Goal: Information Seeking & Learning: Find specific page/section

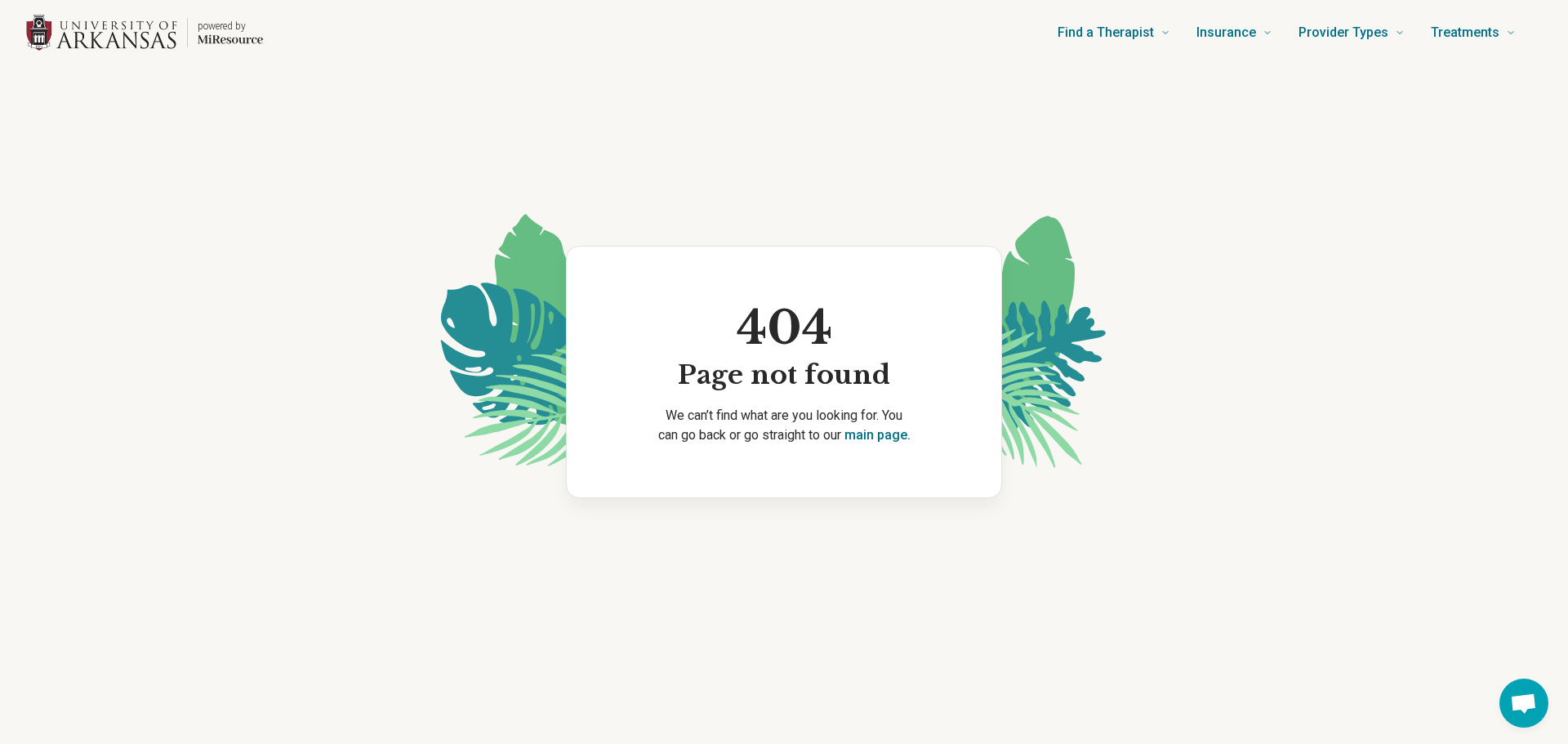
click at [174, 38] on img "Home page" at bounding box center [101, 33] width 151 height 37
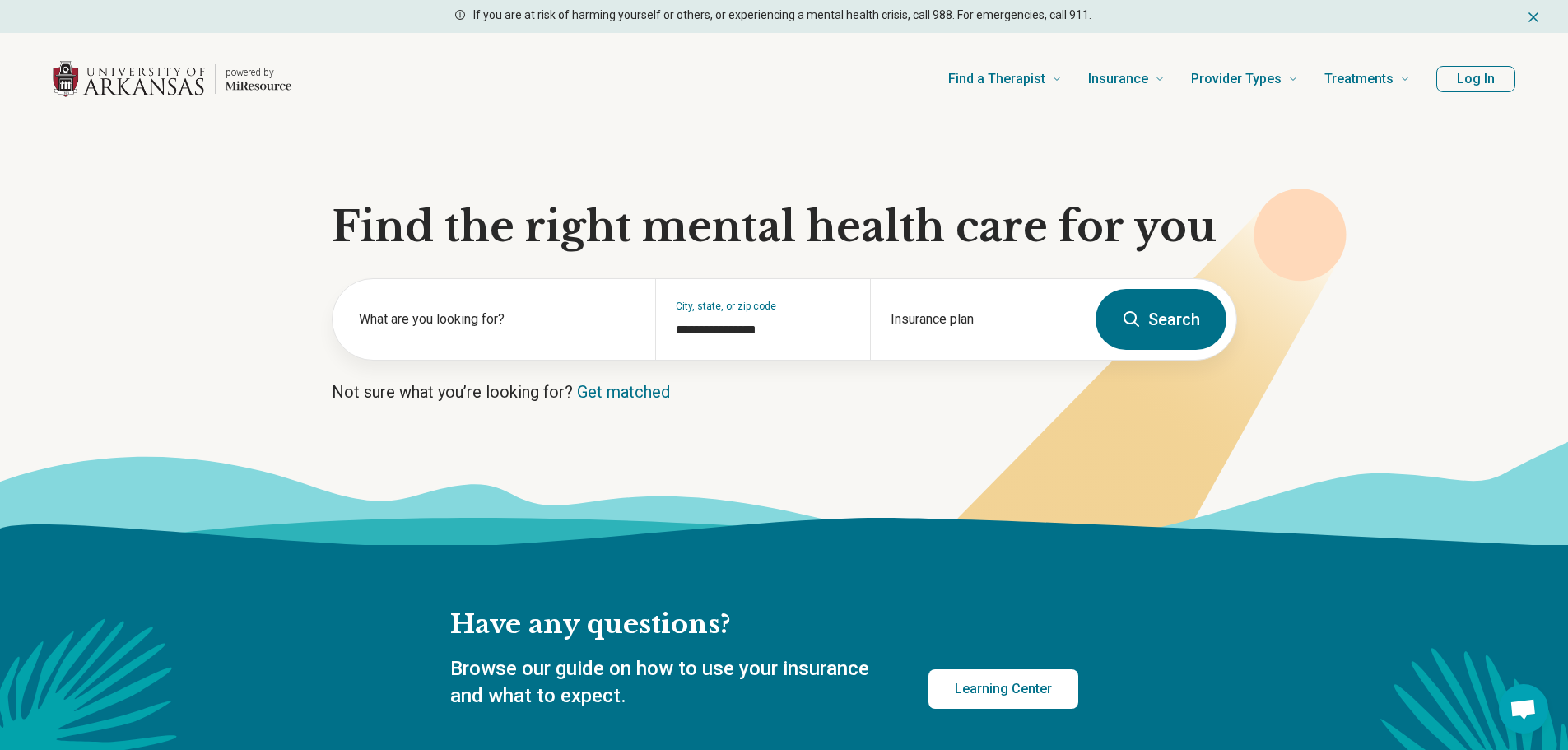
click at [1500, 57] on header "powered by Find a Therapist Mental Health Conditions [MEDICAL_DATA] Anxiety [ME…" at bounding box center [784, 79] width 1515 height 66
click at [1500, 79] on button "Log In" at bounding box center [1475, 79] width 79 height 26
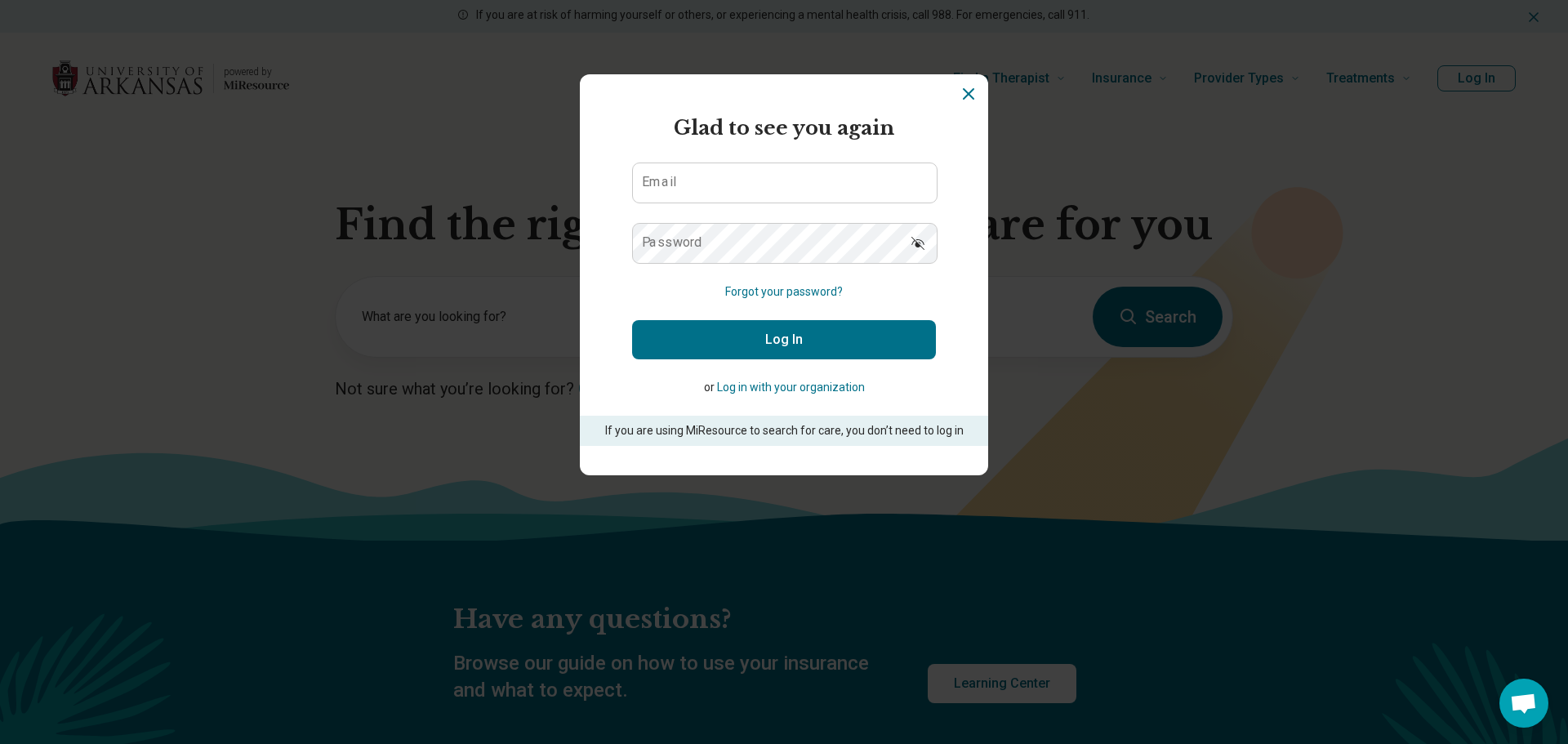
click at [761, 207] on form "Glad to see you again Email Password Forgot your password? Log In or Log in wit…" at bounding box center [783, 279] width 303 height 332
click at [767, 172] on input "Email" at bounding box center [784, 183] width 303 height 39
type input "**********"
click at [733, 327] on button "Log In" at bounding box center [783, 339] width 303 height 39
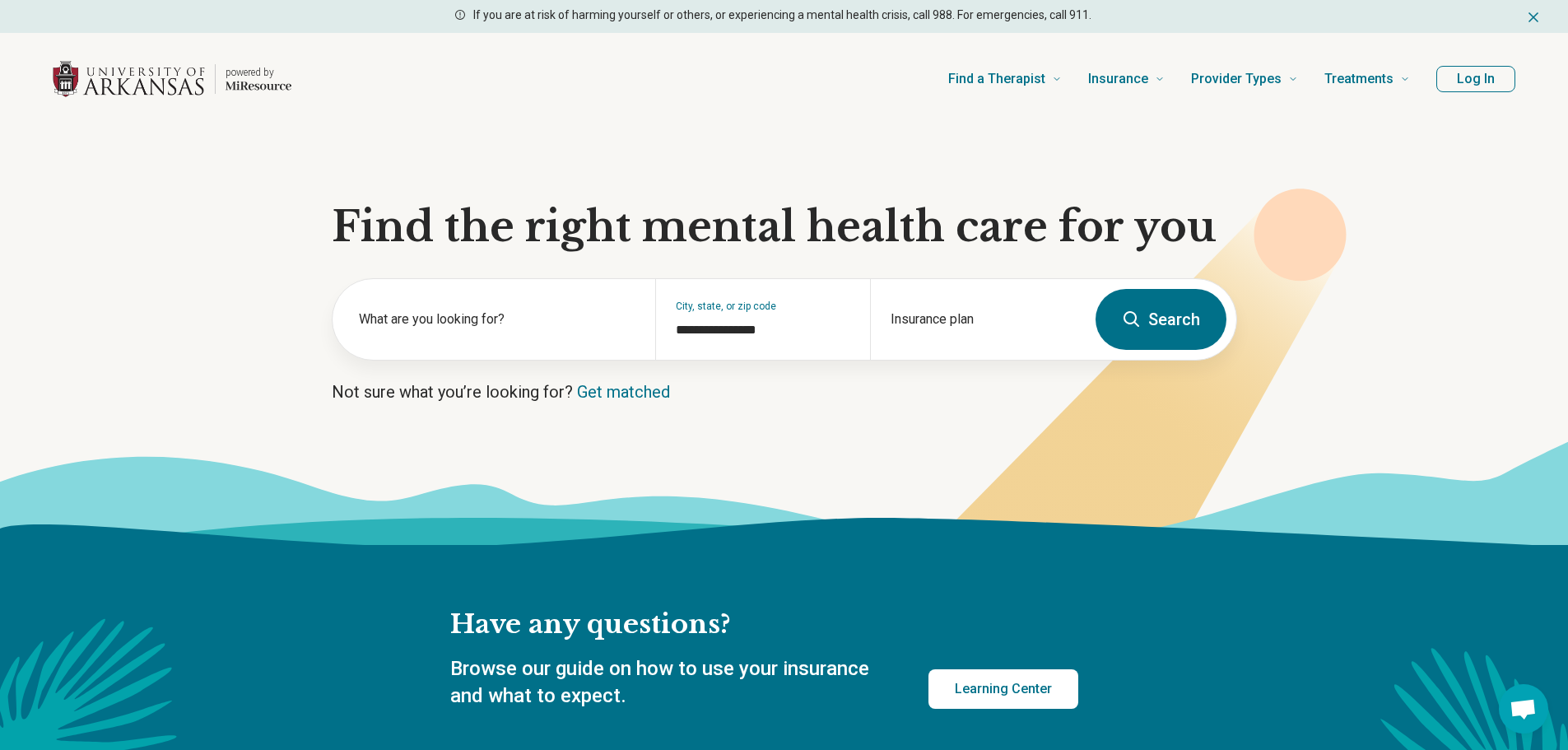
click at [1165, 326] on button "Search" at bounding box center [1160, 320] width 131 height 61
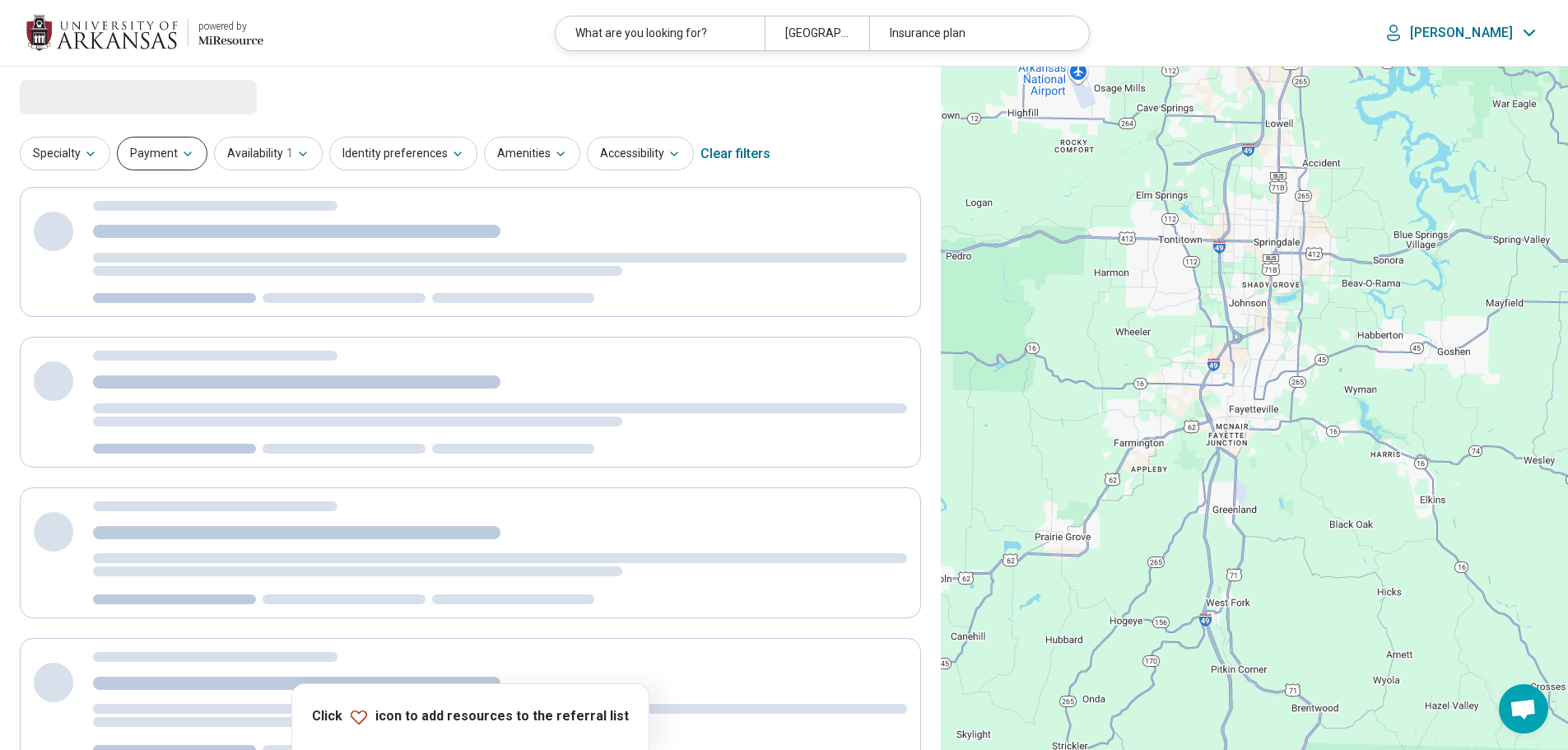
click at [167, 150] on button "Payment" at bounding box center [162, 153] width 90 height 33
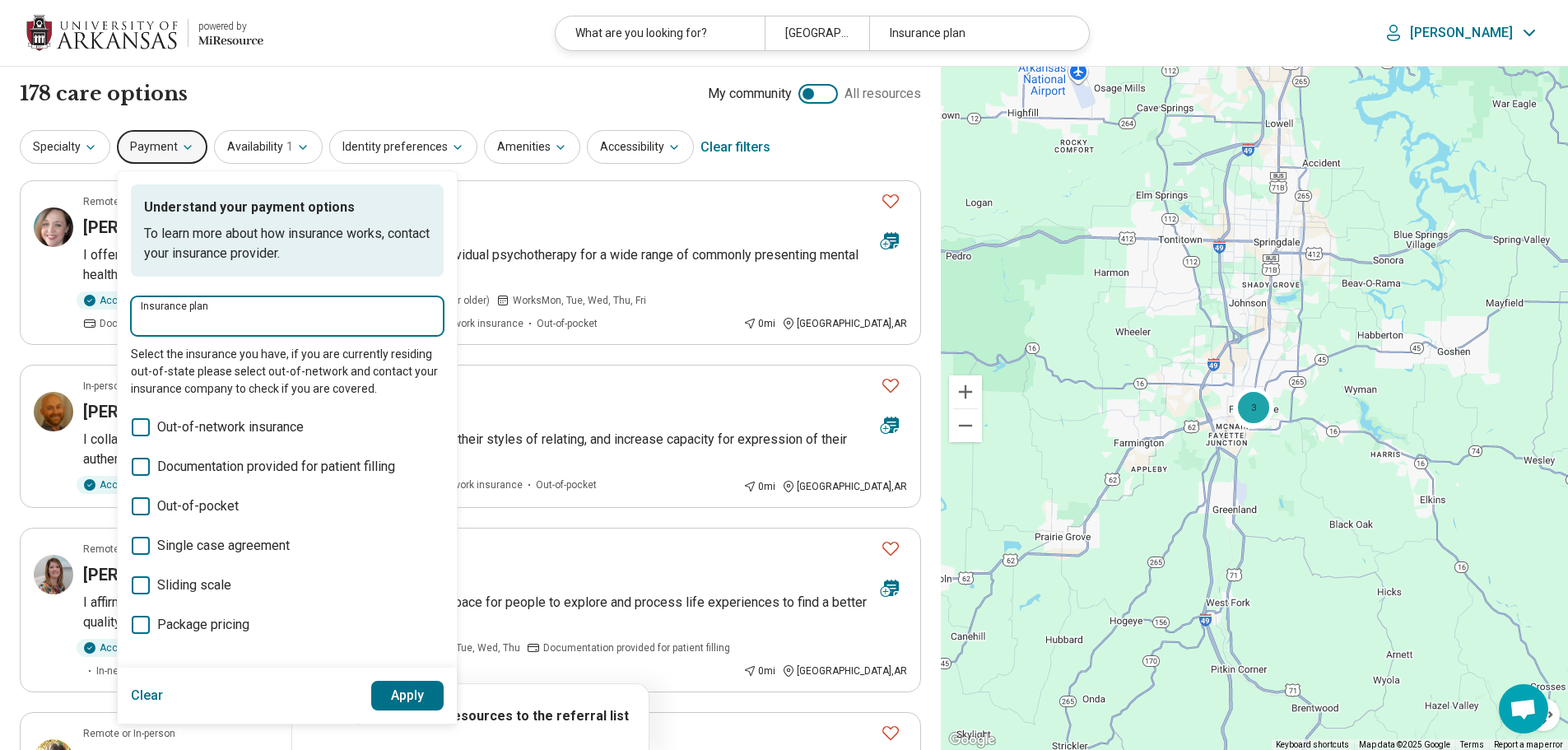
click at [251, 323] on input "Insurance plan" at bounding box center [286, 322] width 293 height 20
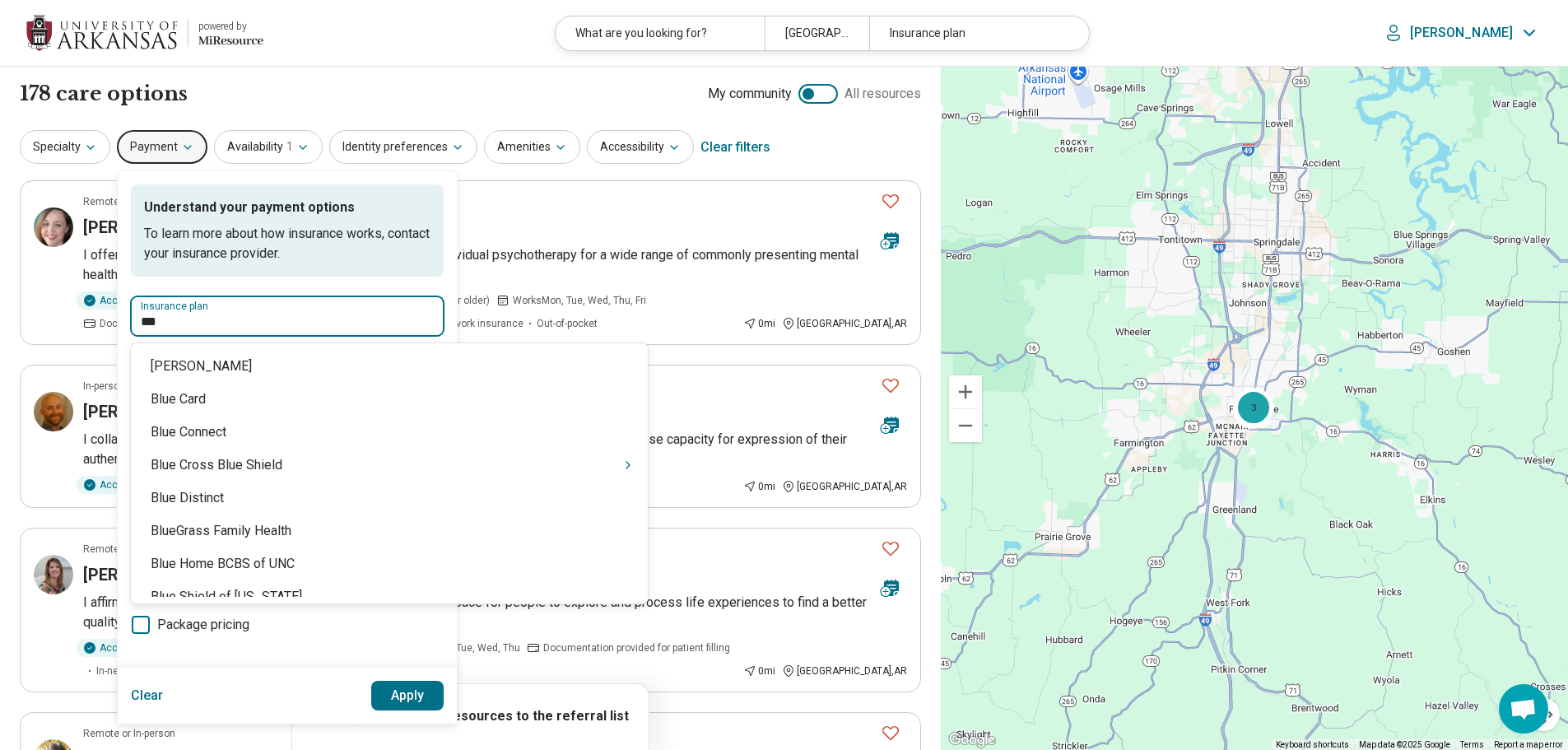
type input "****"
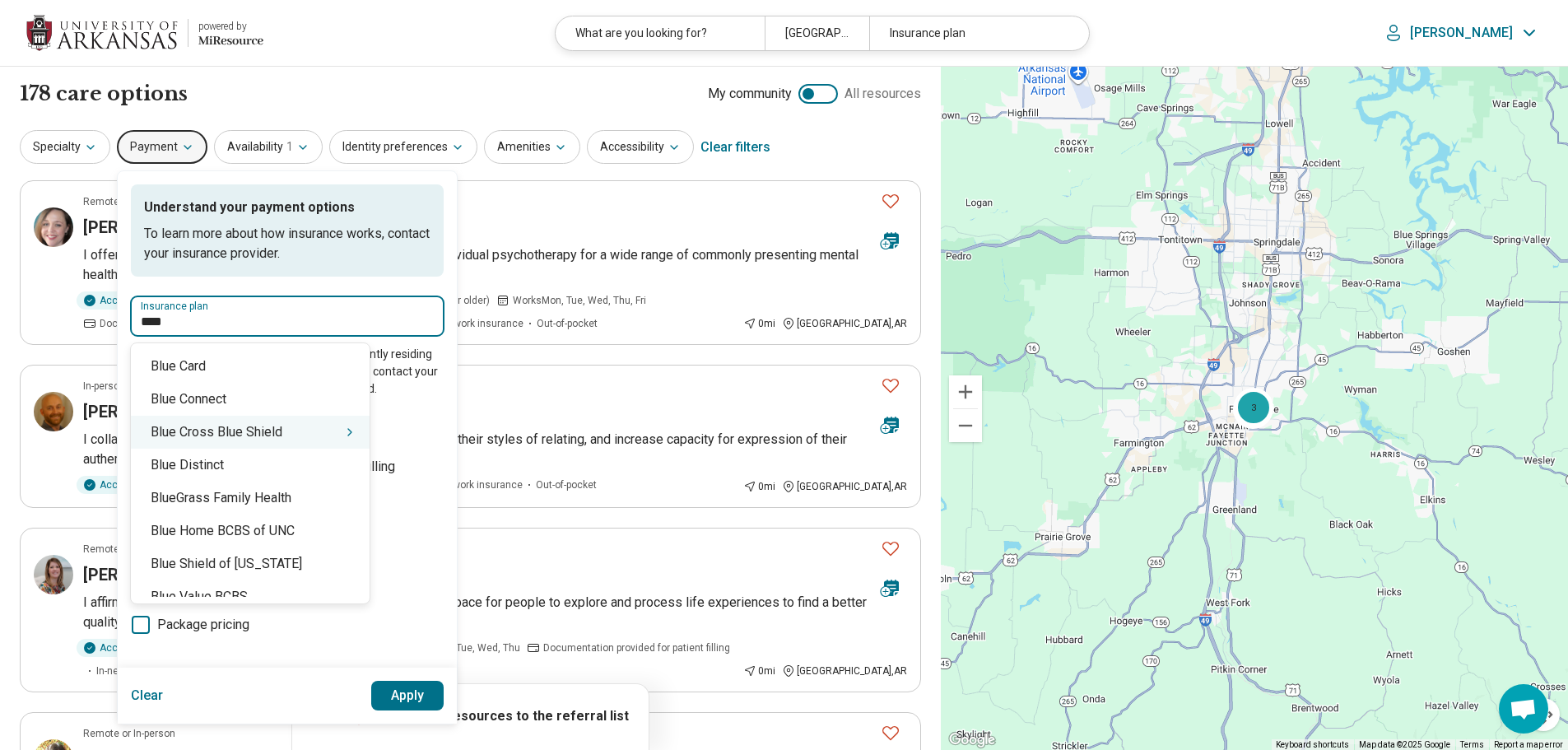
click at [343, 433] on icon "Suggestions" at bounding box center [349, 432] width 13 height 13
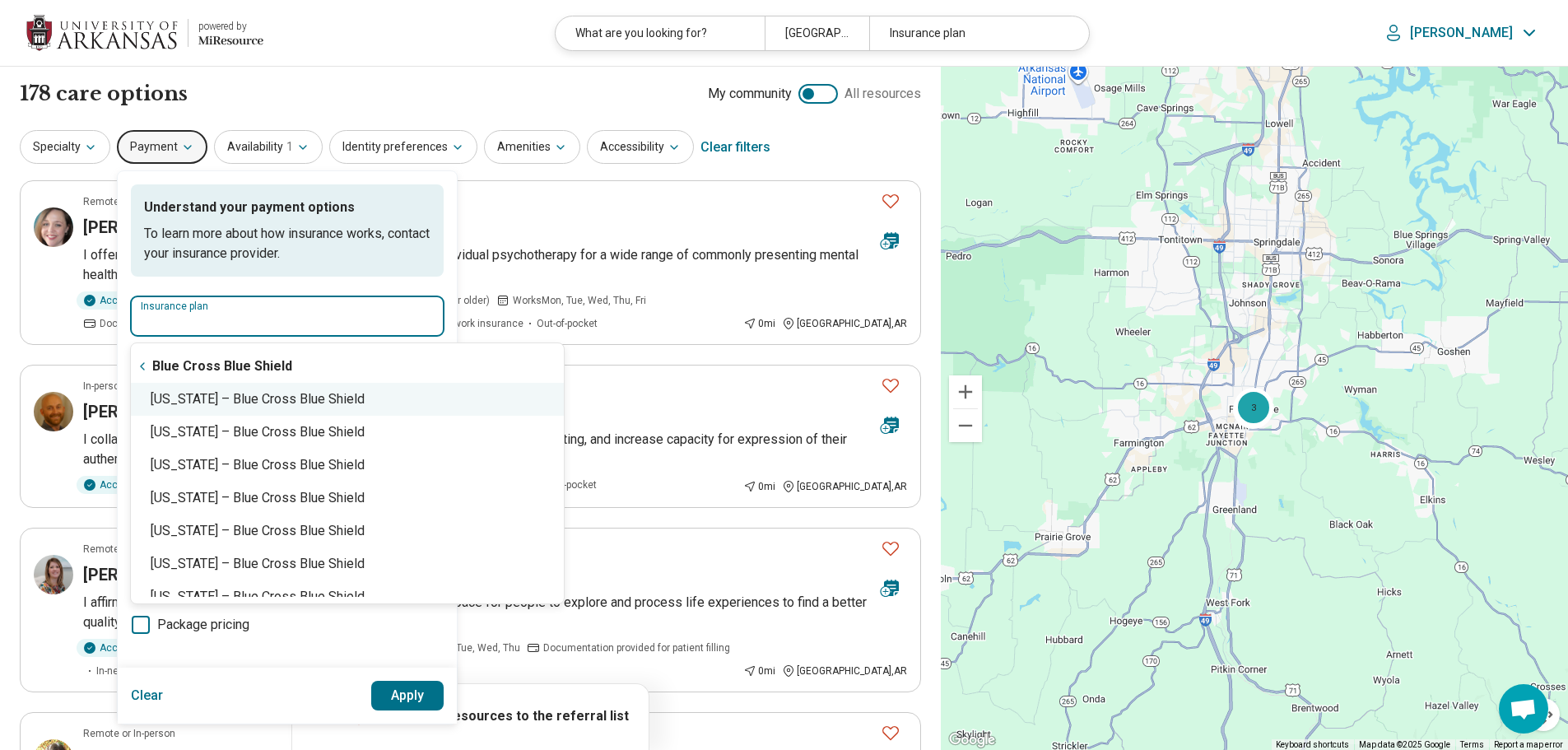
click at [346, 403] on div "[US_STATE] – Blue Cross Blue Shield" at bounding box center [348, 399] width 433 height 33
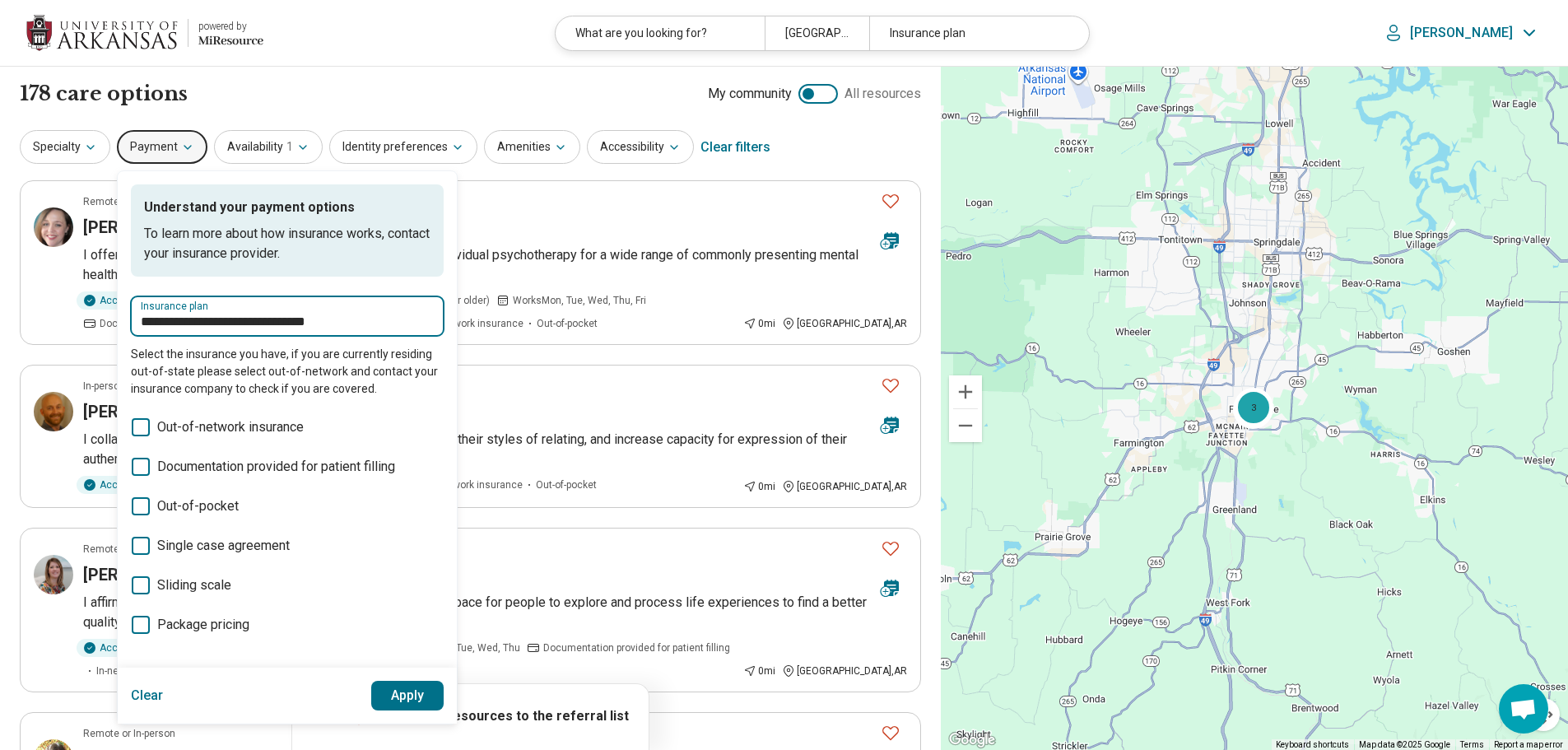
type input "**********"
click at [398, 700] on button "Apply" at bounding box center [407, 695] width 73 height 30
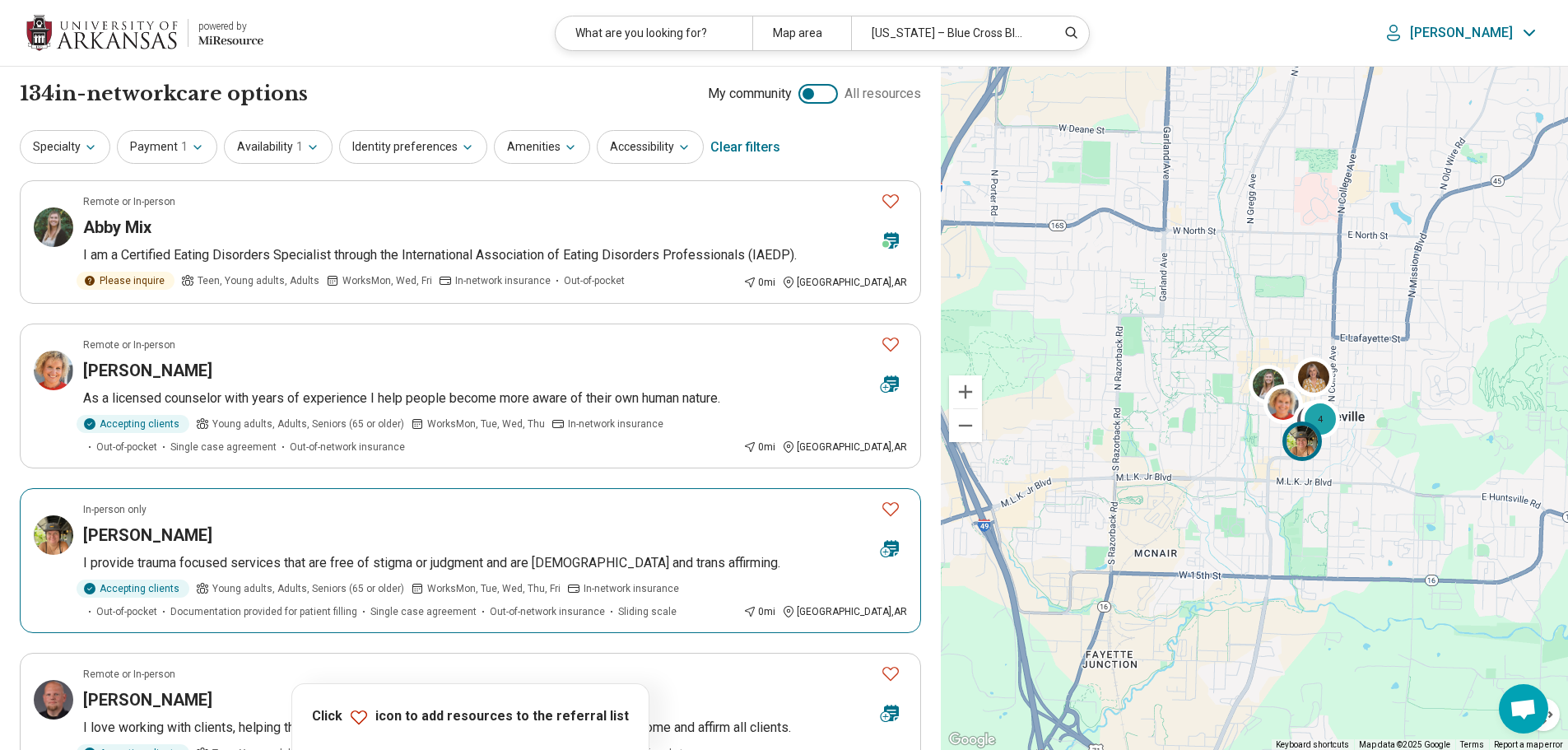
click at [889, 508] on icon "Favorite" at bounding box center [889, 508] width 20 height 20
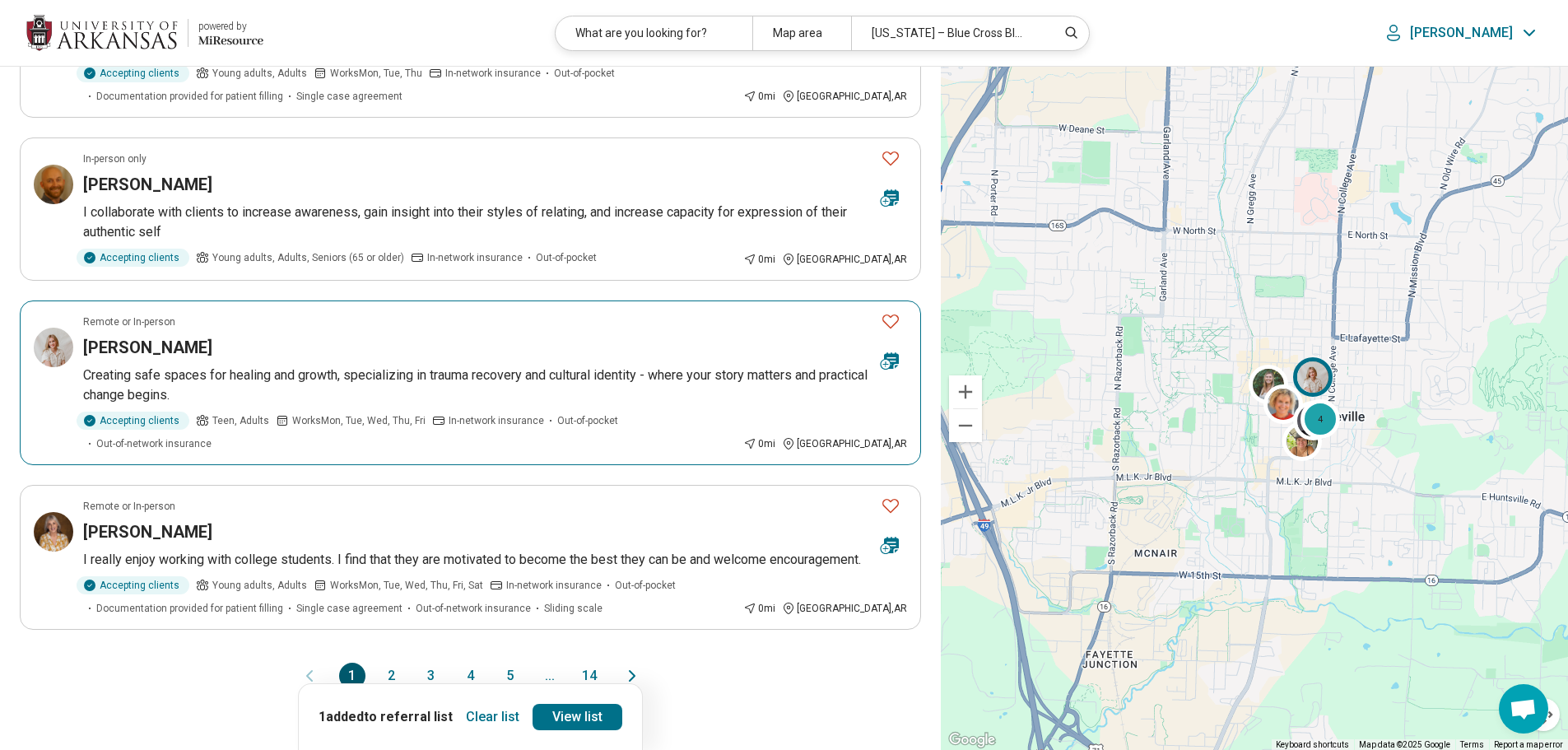
scroll to position [1234, 0]
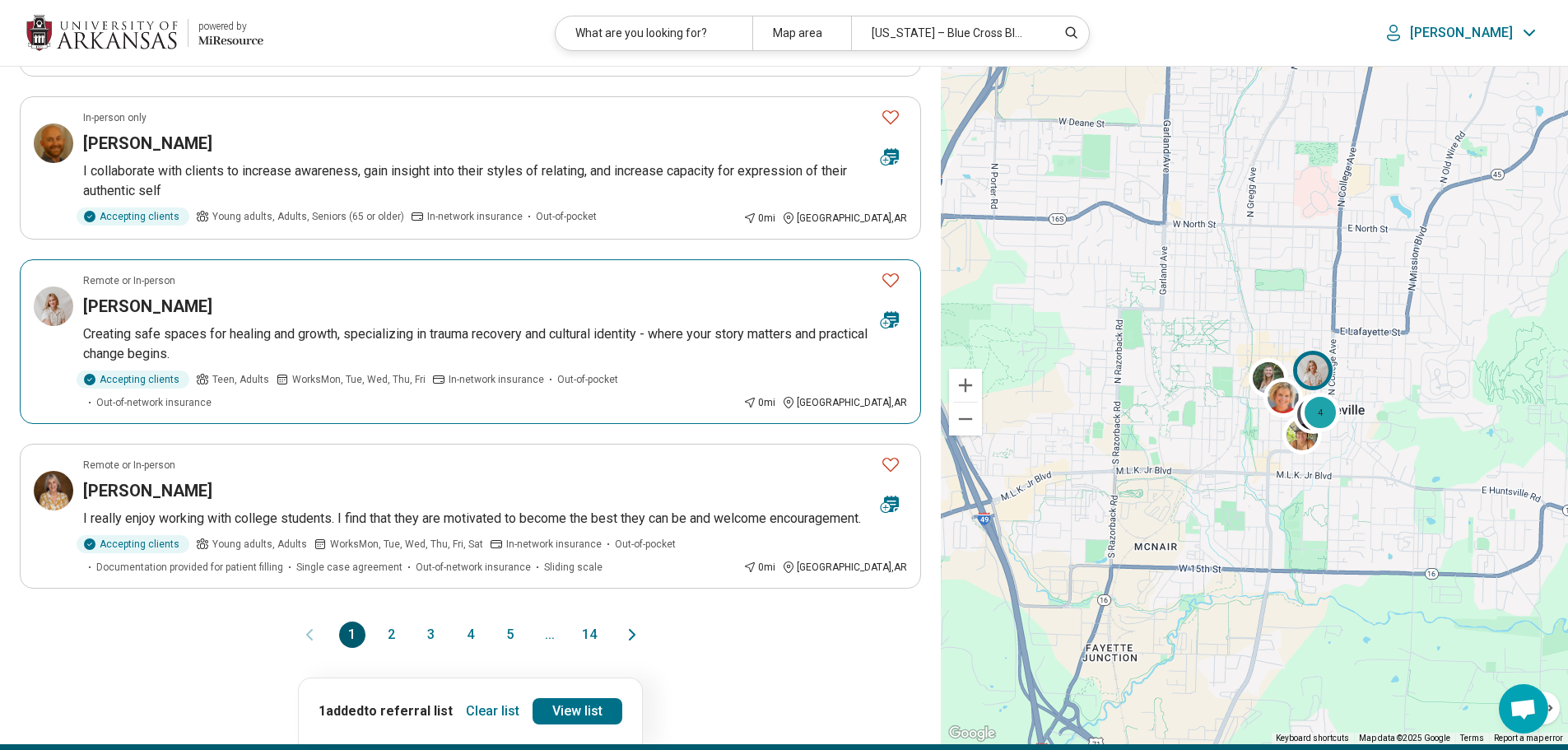
click at [889, 270] on icon "Favorite" at bounding box center [889, 279] width 20 height 20
click at [378, 621] on button "2" at bounding box center [391, 634] width 26 height 26
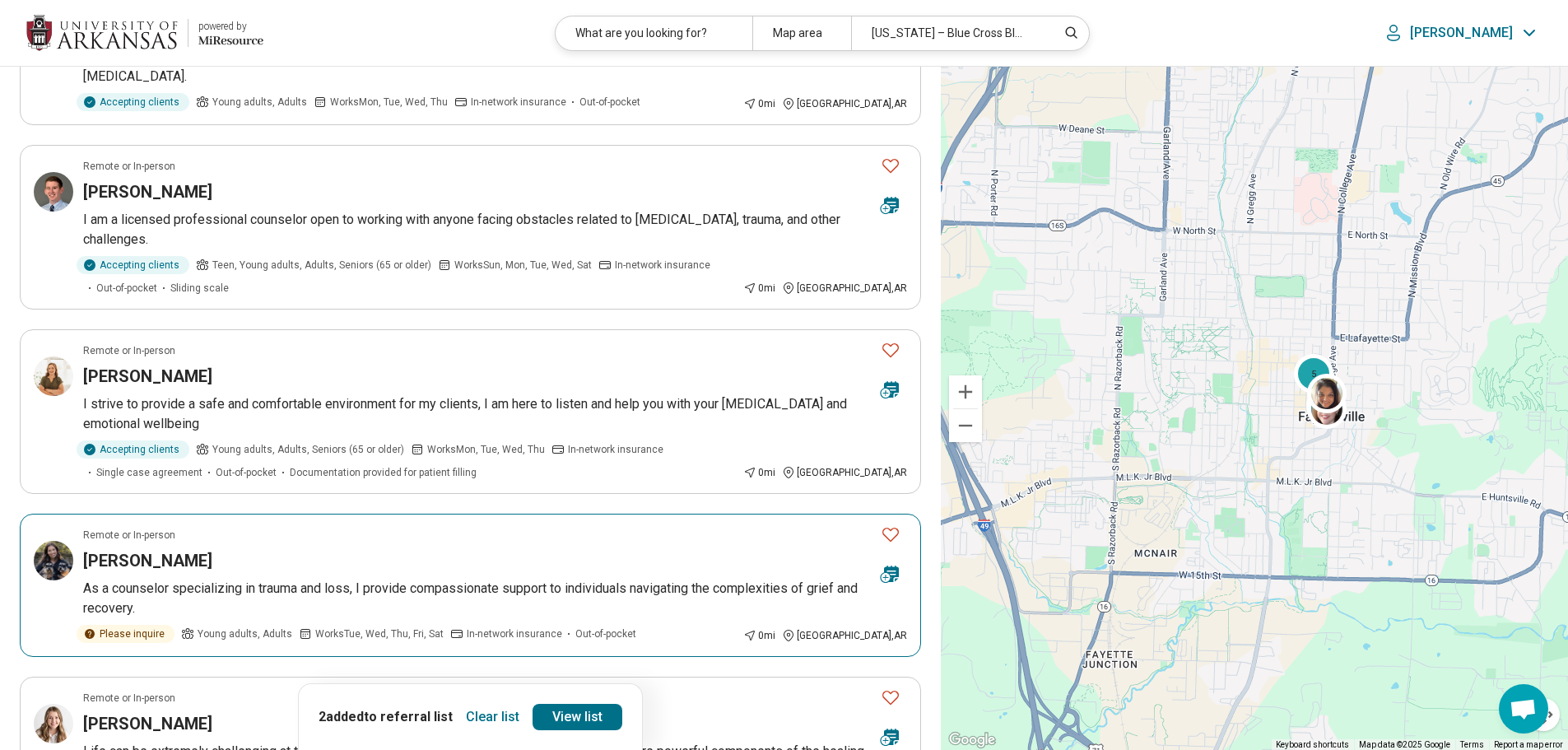
scroll to position [412, 0]
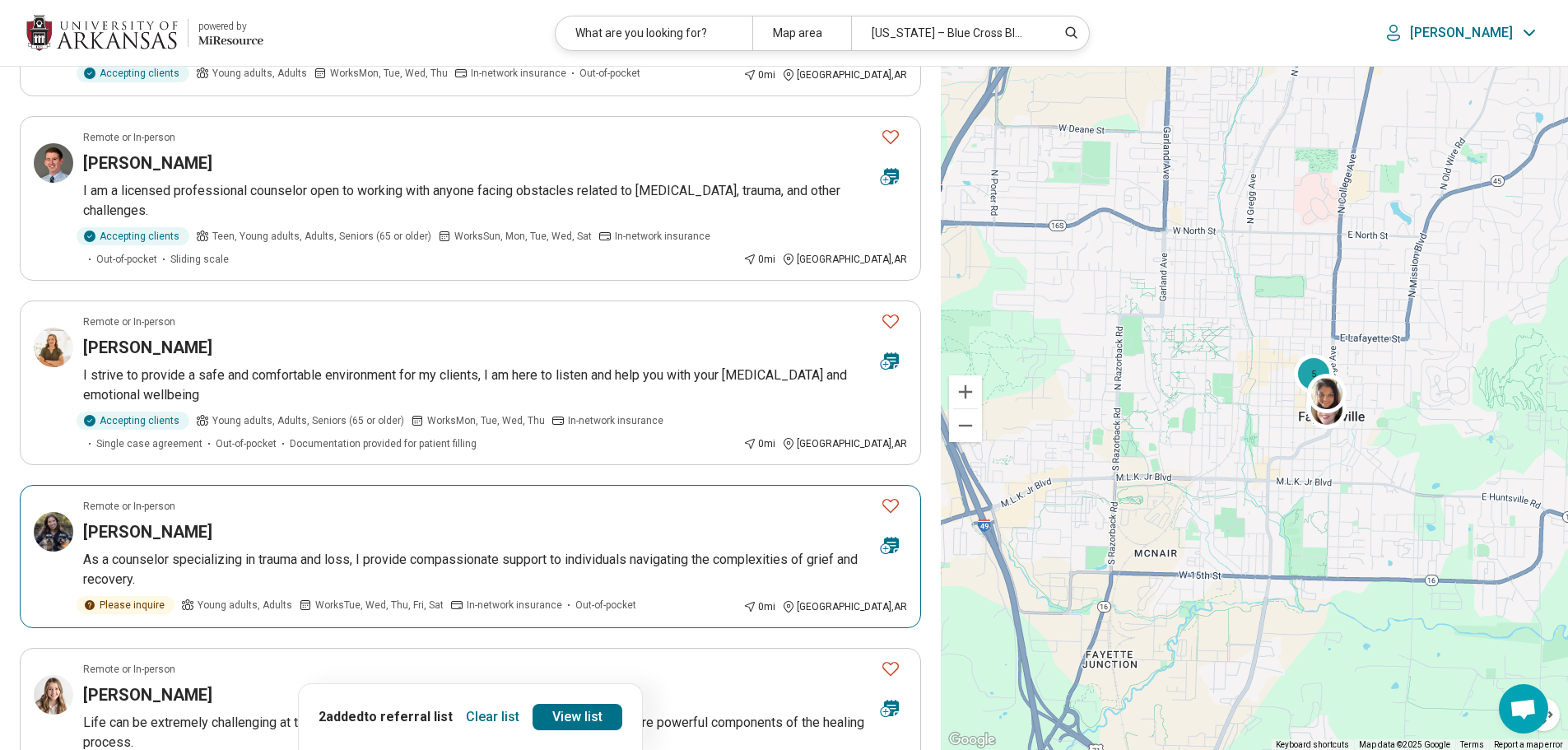
click at [891, 495] on icon "Favorite" at bounding box center [889, 505] width 20 height 20
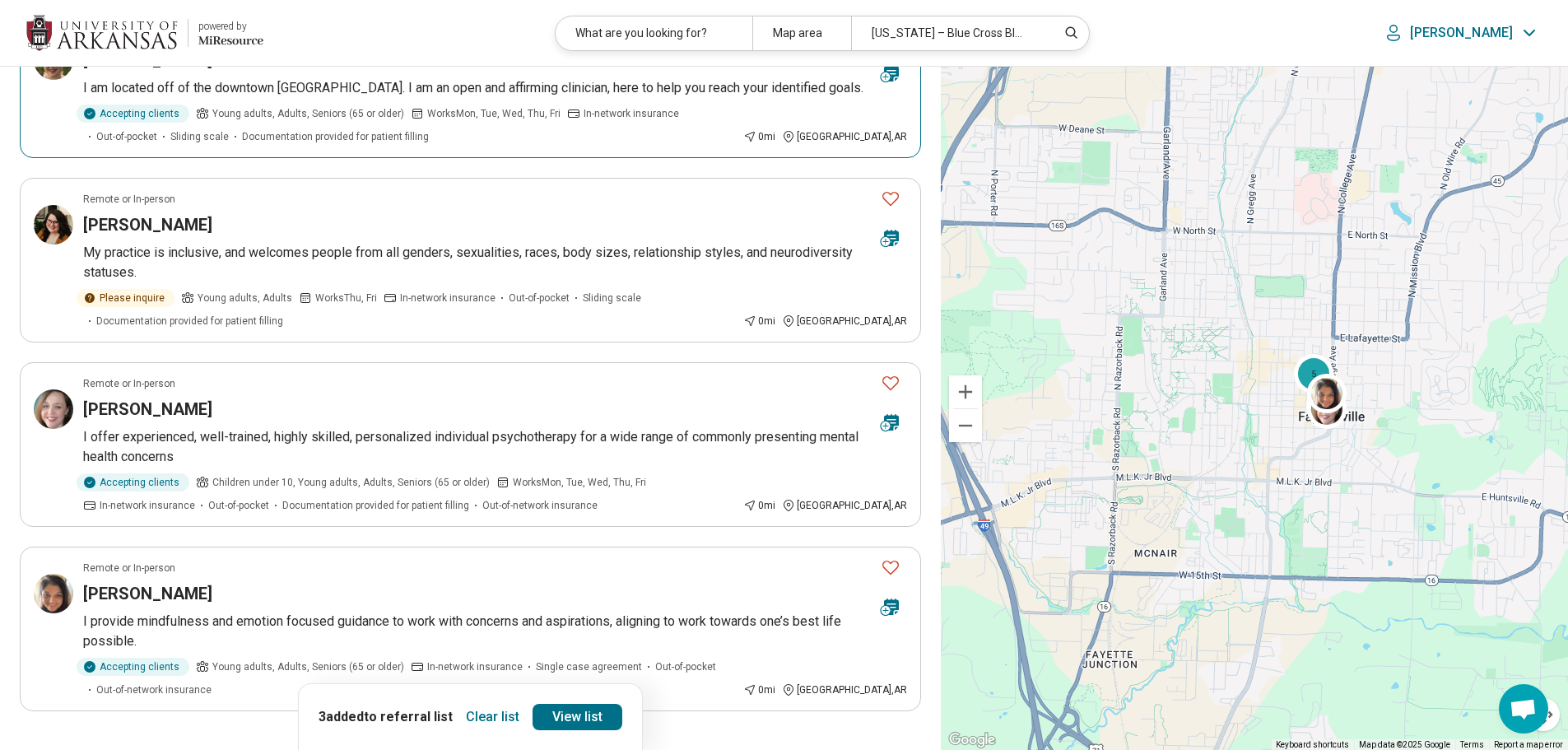
scroll to position [1317, 0]
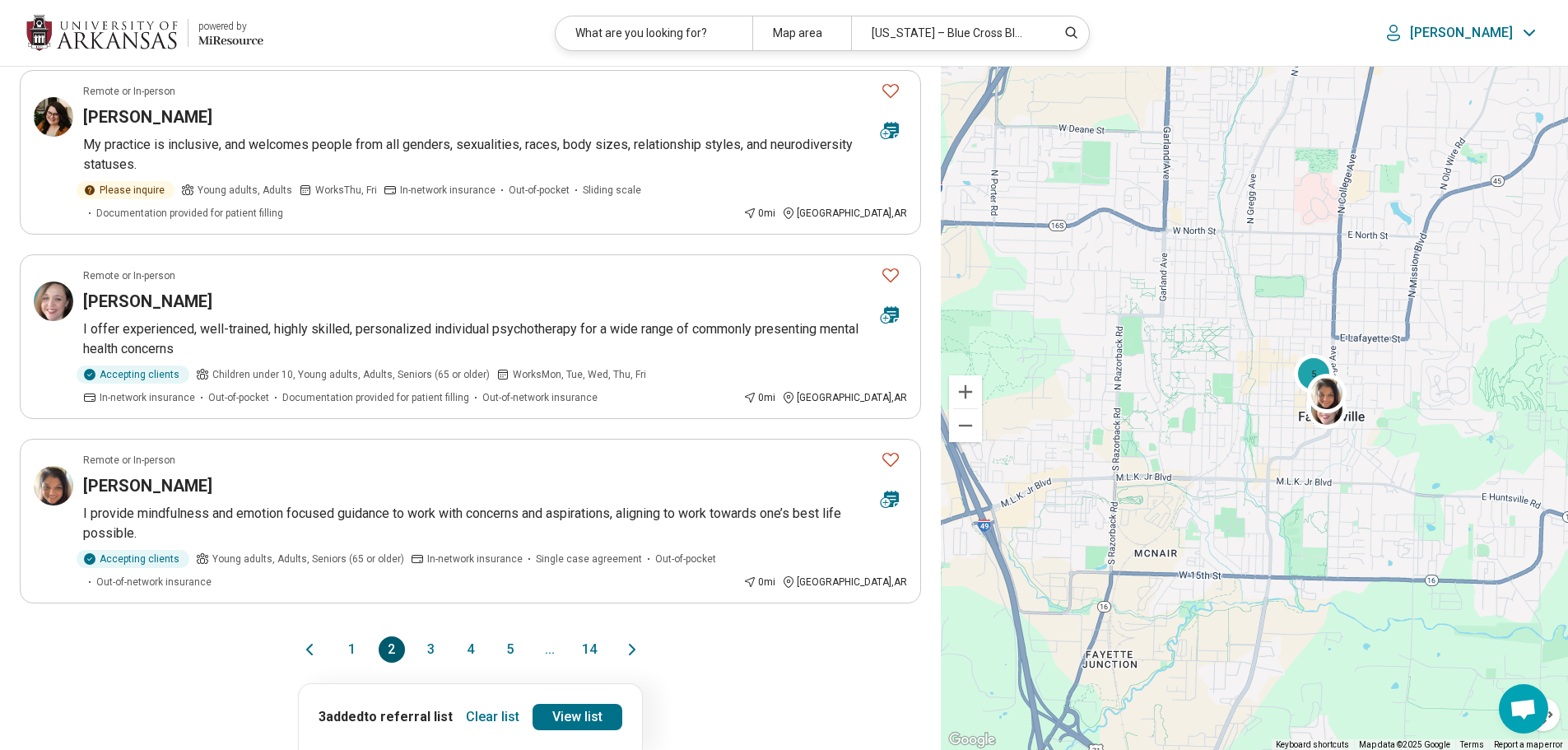
click at [430, 636] on button "3" at bounding box center [431, 649] width 26 height 26
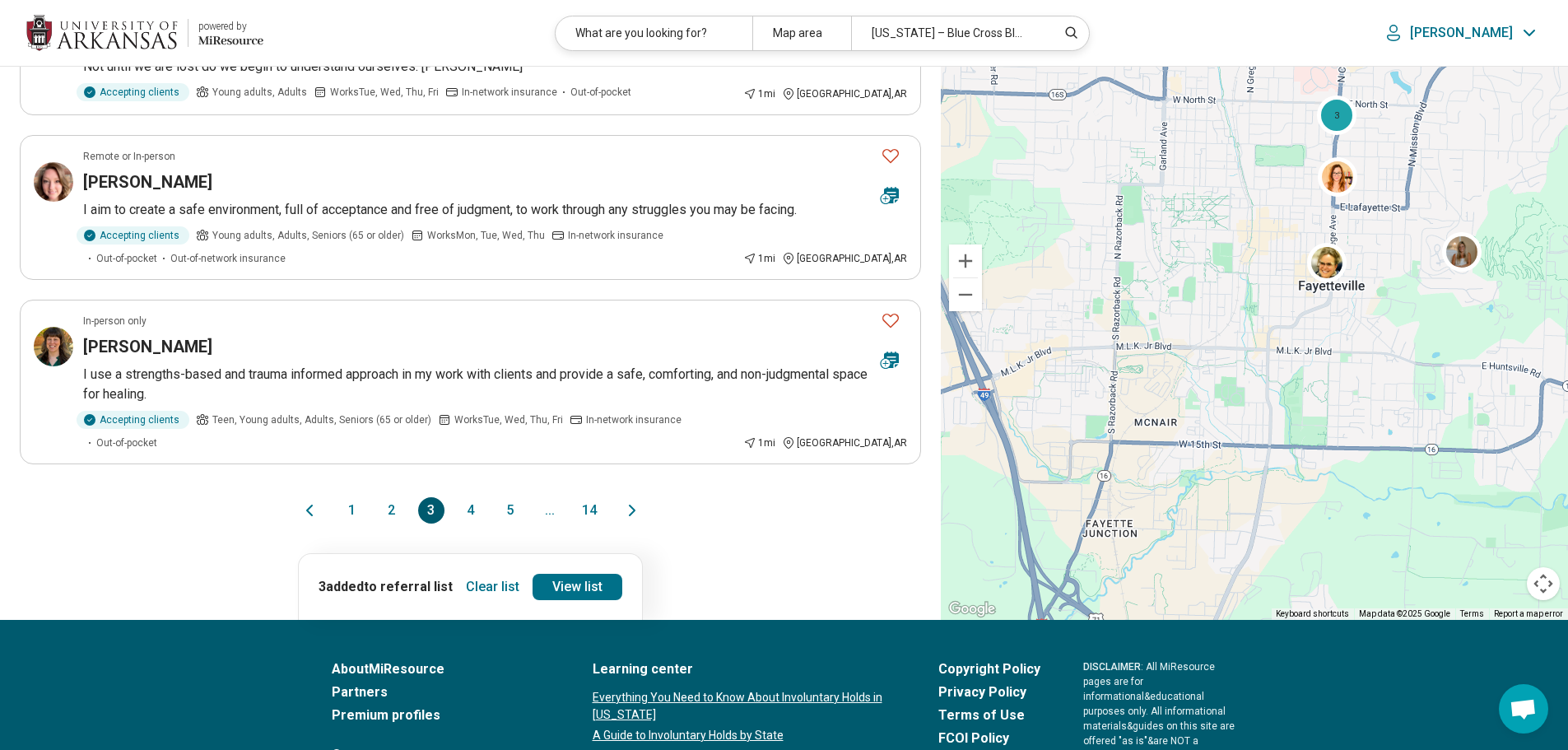
scroll to position [1399, 0]
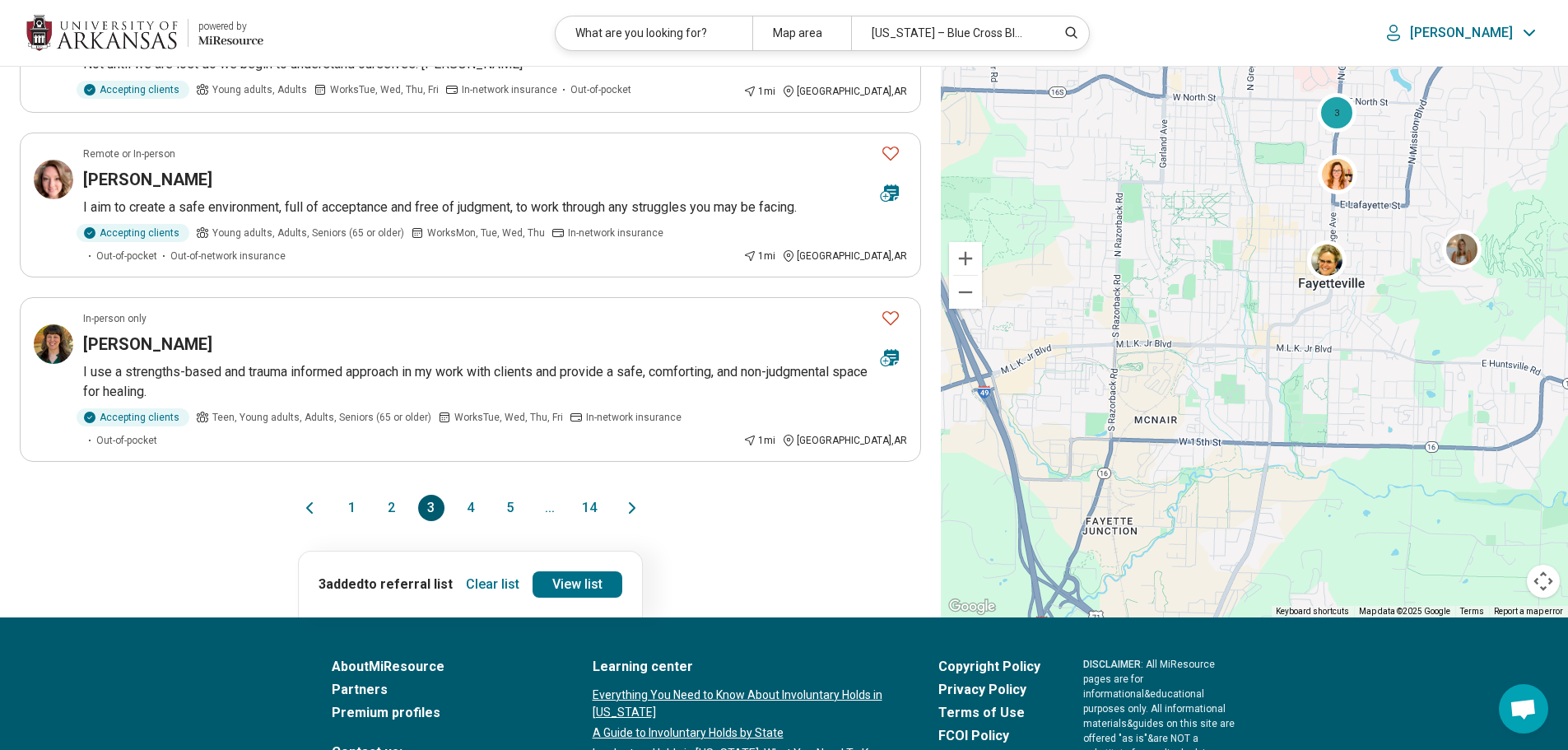
click at [473, 494] on button "4" at bounding box center [470, 507] width 26 height 26
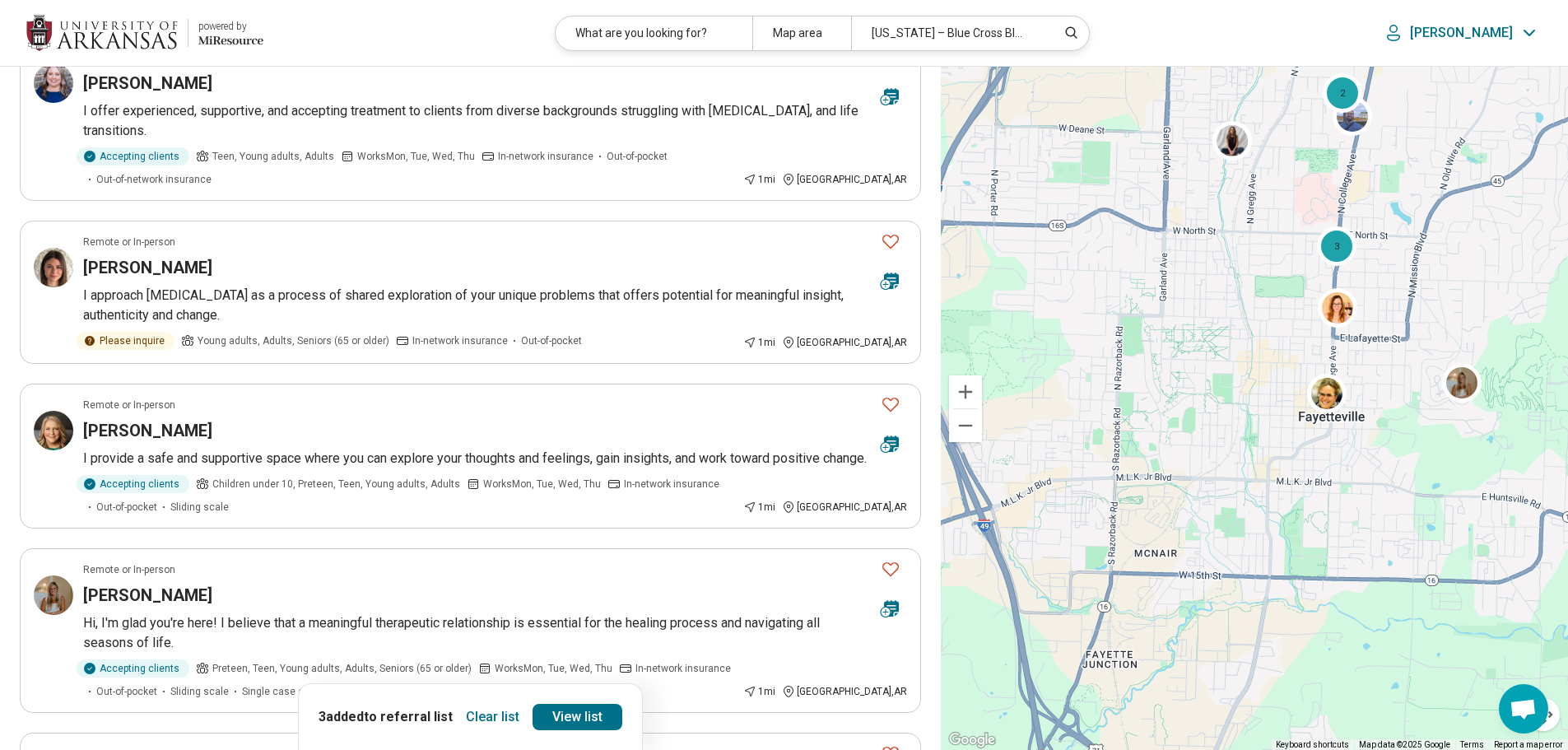
scroll to position [0, 0]
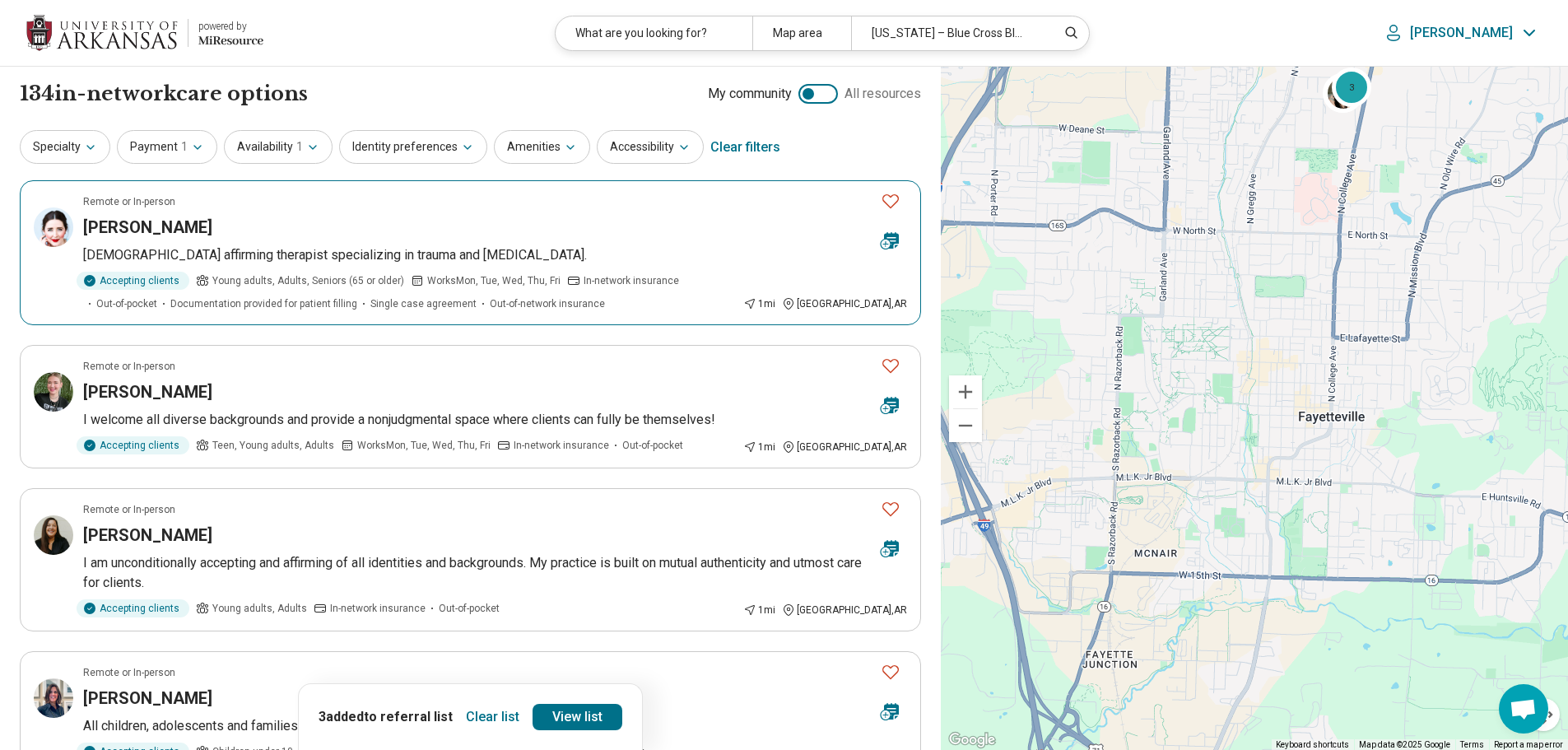
click at [889, 201] on icon "Favorite" at bounding box center [889, 200] width 20 height 20
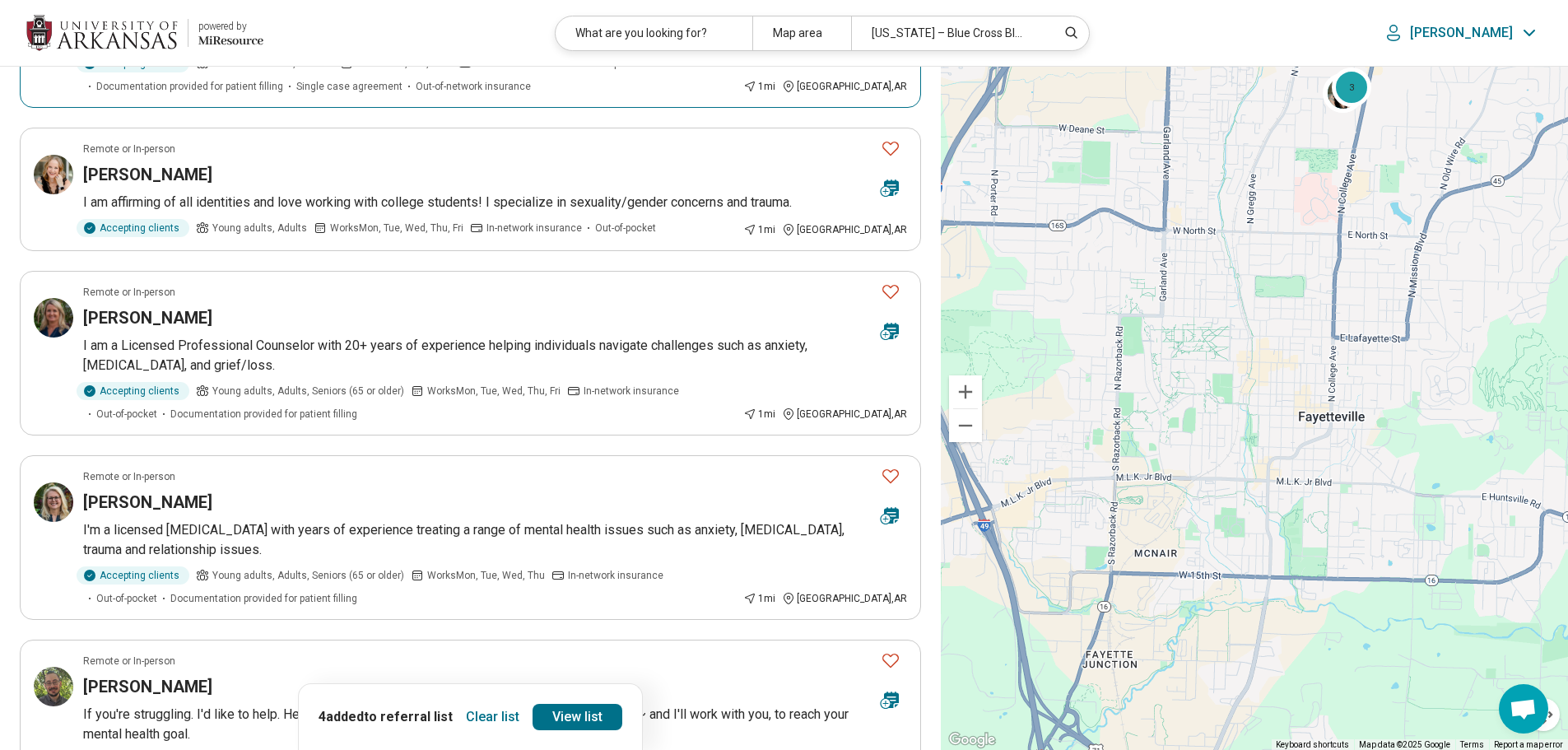
scroll to position [741, 0]
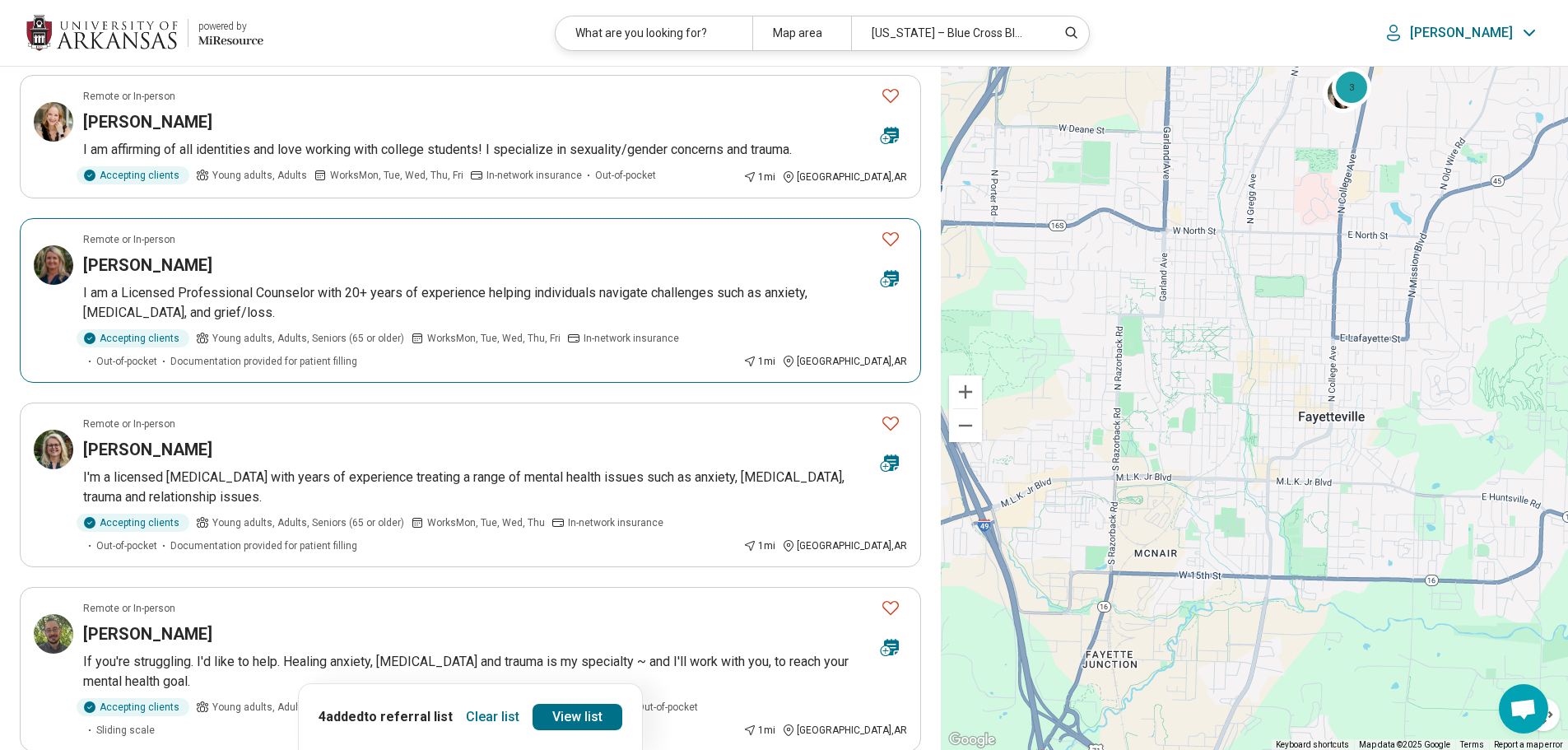
click at [886, 239] on icon "Favorite" at bounding box center [889, 238] width 20 height 20
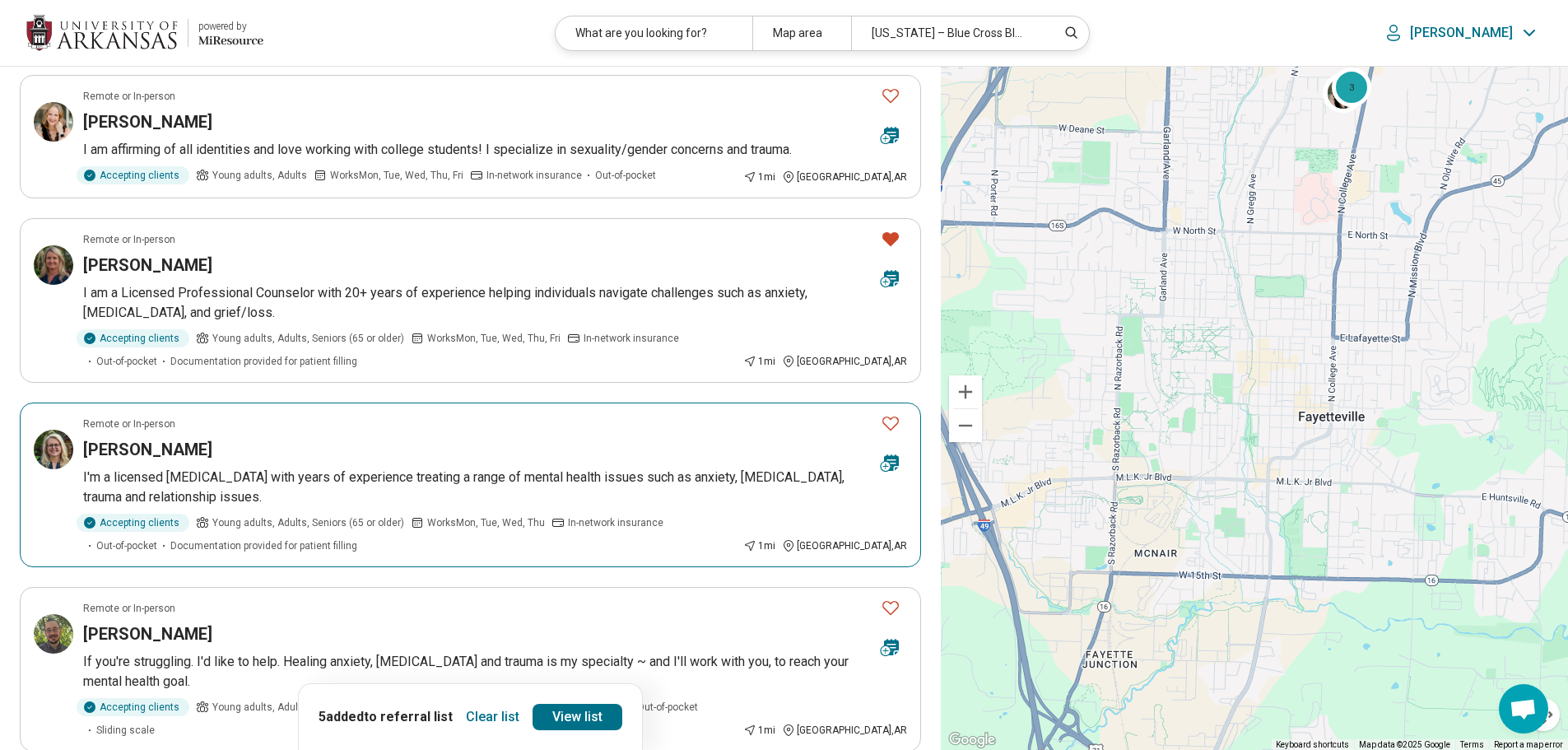
click at [888, 422] on icon "Favorite" at bounding box center [889, 422] width 20 height 20
click at [557, 715] on link "View list" at bounding box center [577, 717] width 89 height 26
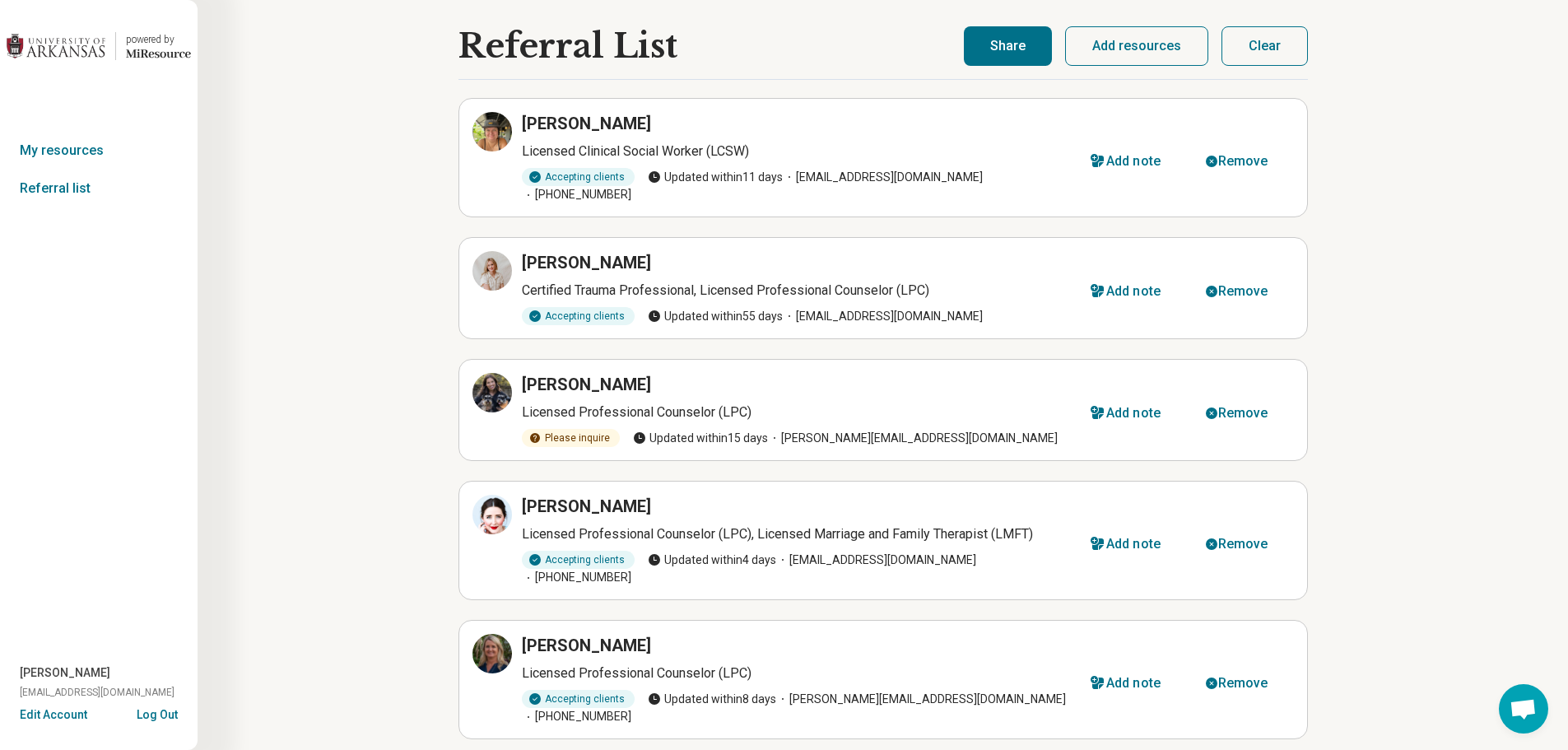
click at [1048, 56] on button "Share" at bounding box center [1008, 46] width 88 height 39
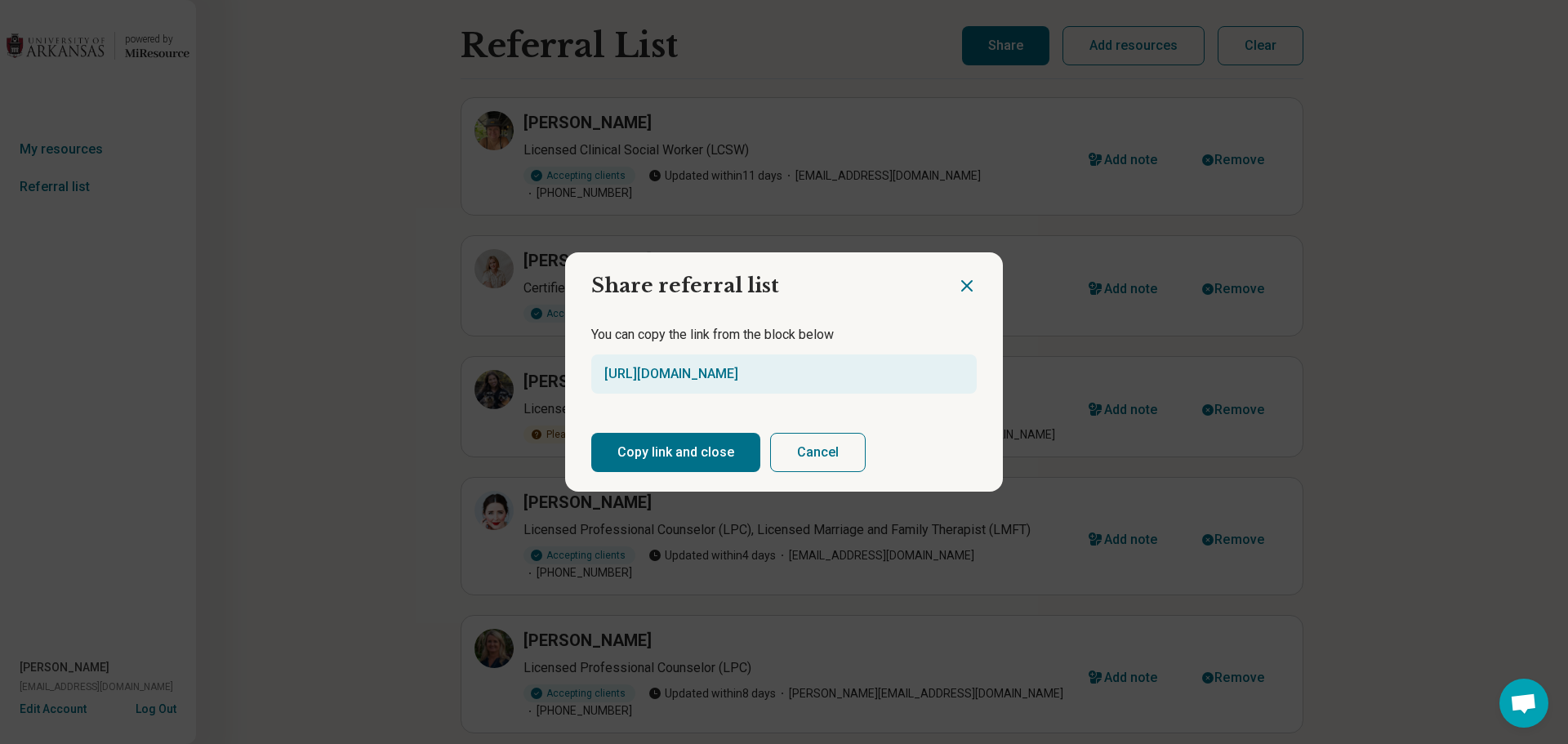
click at [680, 458] on button "Copy link and close" at bounding box center [675, 452] width 169 height 39
